Goal: Transaction & Acquisition: Register for event/course

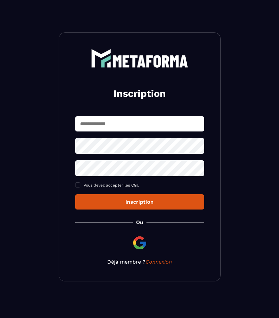
click at [144, 235] on div "Inscription Vous devez accepter les CGU Inscription Ou Déjà membre ? Connexion" at bounding box center [140, 156] width 162 height 249
click at [140, 242] on img at bounding box center [140, 243] width 16 height 16
